Goal: Task Accomplishment & Management: Manage account settings

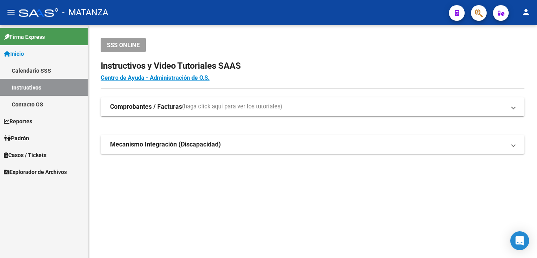
scroll to position [7, 0]
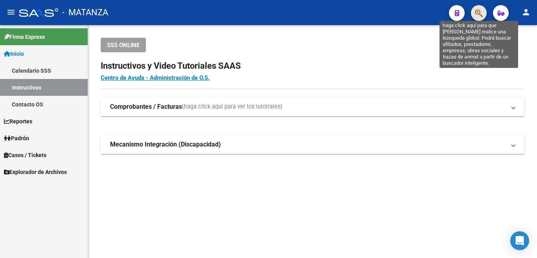
click at [478, 14] on icon "button" at bounding box center [479, 13] width 8 height 9
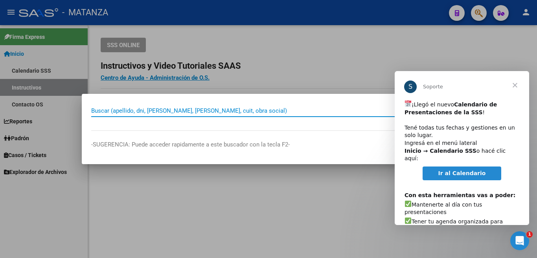
scroll to position [0, 0]
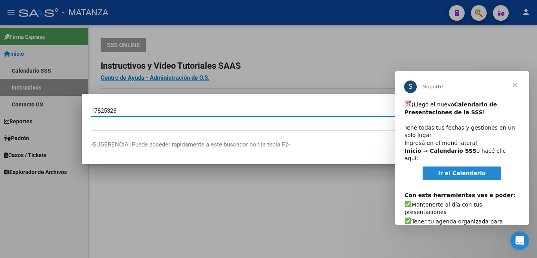
type input "17825323"
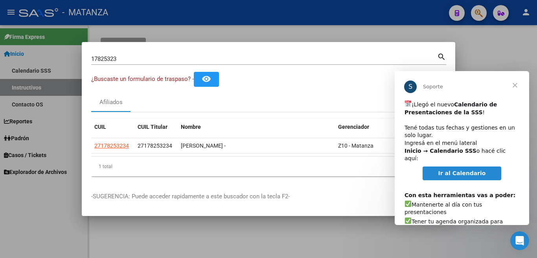
click at [510, 84] on span "Cerrar" at bounding box center [514, 85] width 28 height 28
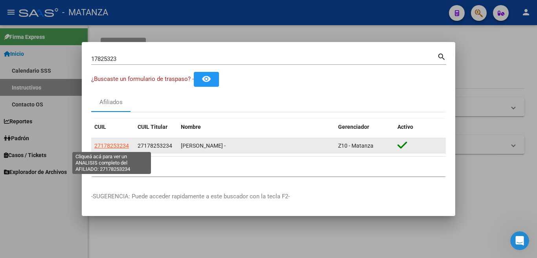
click at [116, 145] on span "27178253234" at bounding box center [111, 146] width 35 height 6
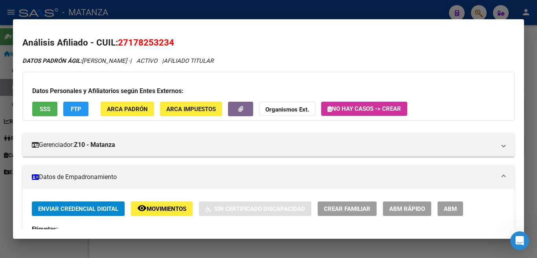
click at [71, 106] on span "FTP" at bounding box center [76, 109] width 11 height 7
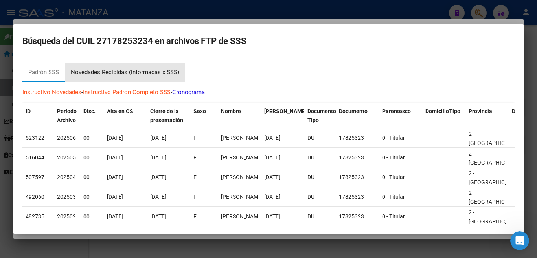
click at [120, 73] on div "Novedades Recibidas (informadas x SSS)" at bounding box center [125, 72] width 108 height 9
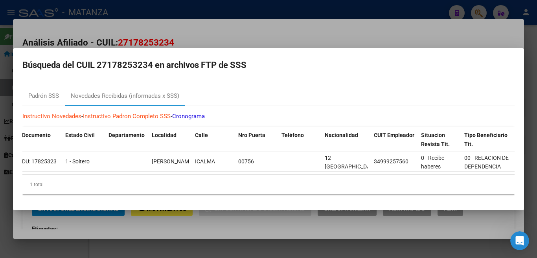
scroll to position [0, 584]
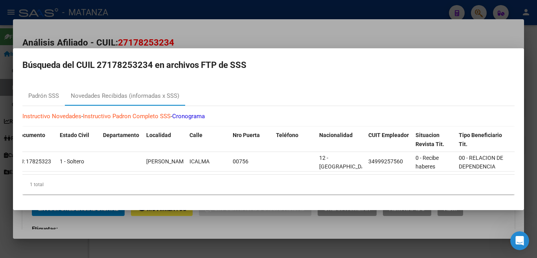
click at [410, 4] on div at bounding box center [268, 129] width 537 height 258
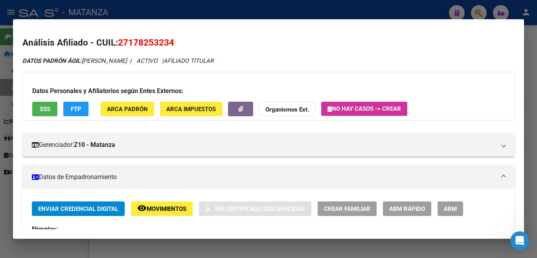
click at [410, 4] on div at bounding box center [268, 129] width 537 height 258
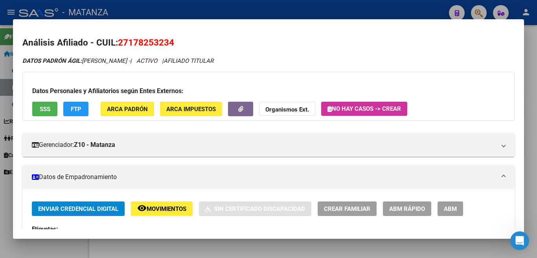
type textarea "27178253234"
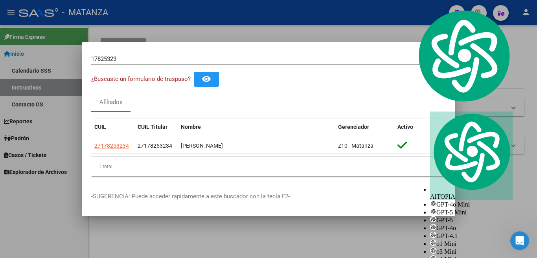
click at [410, 4] on div at bounding box center [268, 129] width 537 height 258
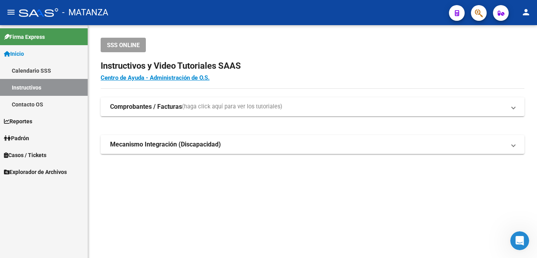
click at [527, 11] on mat-icon "person" at bounding box center [525, 11] width 9 height 9
click at [514, 30] on button "person Mi Perfil" at bounding box center [509, 33] width 48 height 19
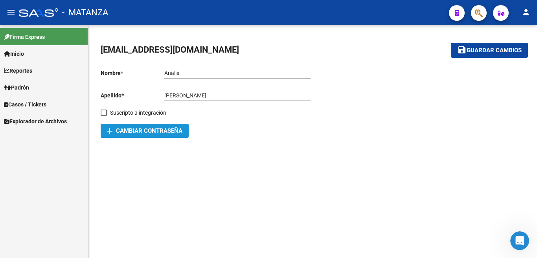
click at [136, 133] on span "add Cambiar Contraseña" at bounding box center [144, 130] width 75 height 7
